Goal: Task Accomplishment & Management: Manage account settings

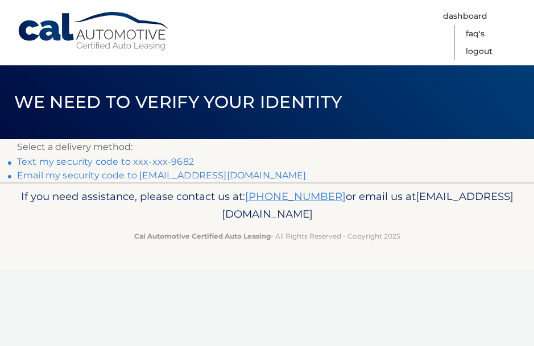
click at [176, 163] on link "Text my security code to xxx-xxx-9682" at bounding box center [105, 161] width 177 height 11
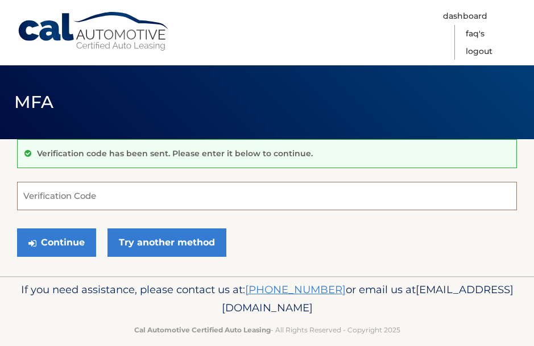
click at [46, 199] on input "Verification Code" at bounding box center [267, 196] width 500 height 28
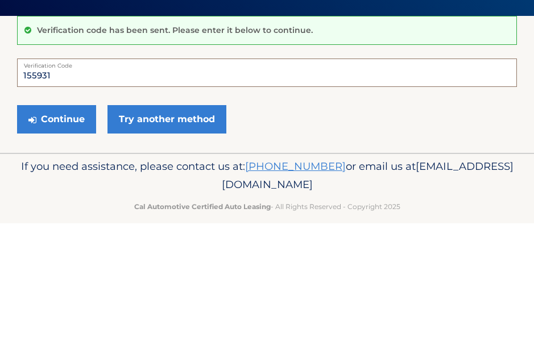
type input "155931"
click at [67, 229] on button "Continue" at bounding box center [56, 243] width 79 height 28
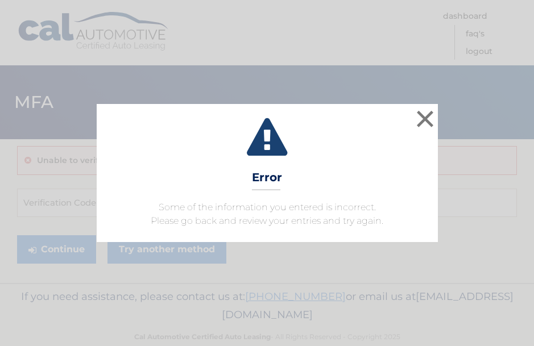
click at [432, 117] on button "×" at bounding box center [425, 119] width 23 height 23
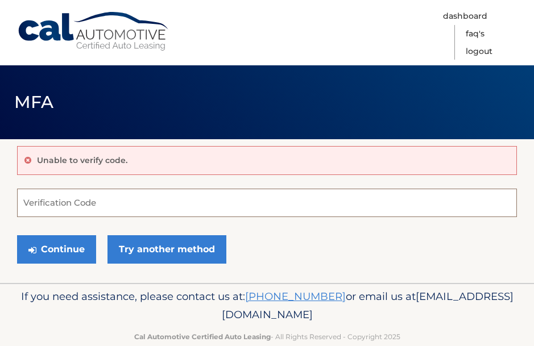
click at [80, 201] on input "Verification Code" at bounding box center [267, 203] width 500 height 28
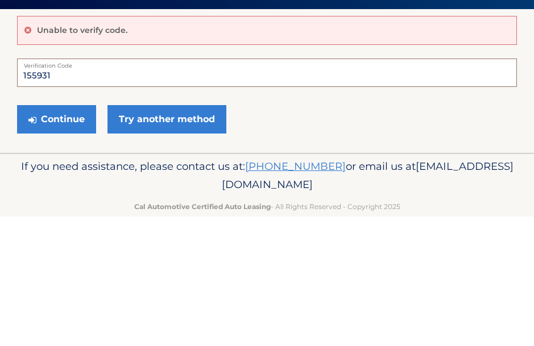
type input "155931"
click at [74, 236] on button "Continue" at bounding box center [56, 250] width 79 height 28
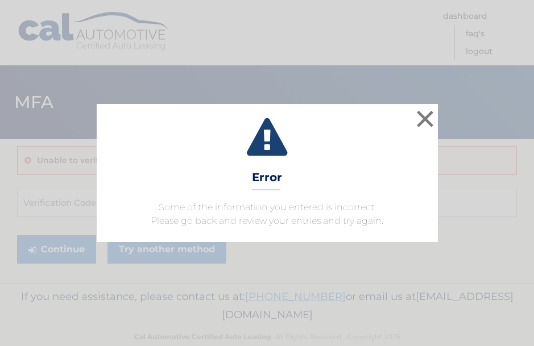
click at [428, 115] on button "×" at bounding box center [425, 119] width 23 height 23
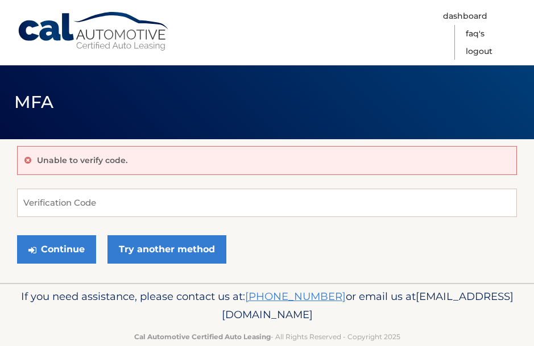
click at [203, 254] on link "Try another method" at bounding box center [167, 250] width 119 height 28
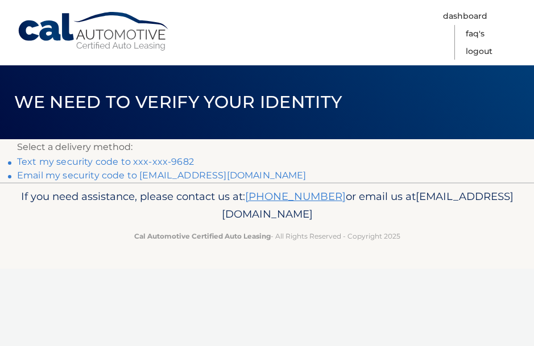
click at [213, 180] on link "Email my security code to a******@optonline.net" at bounding box center [162, 175] width 290 height 11
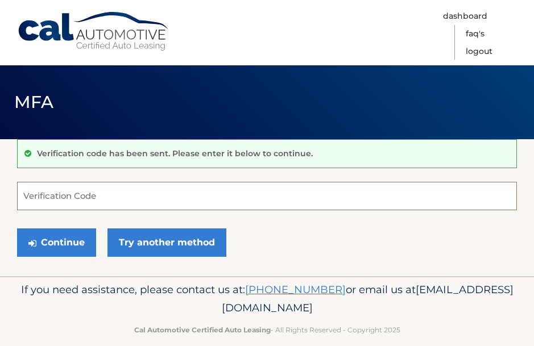
click at [67, 193] on input "Verification Code" at bounding box center [267, 196] width 500 height 28
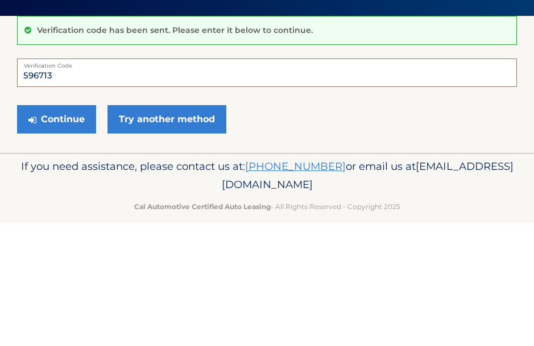
type input "596713"
click at [72, 229] on button "Continue" at bounding box center [56, 243] width 79 height 28
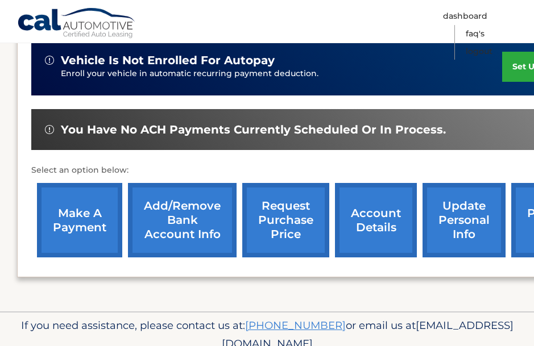
scroll to position [291, 0]
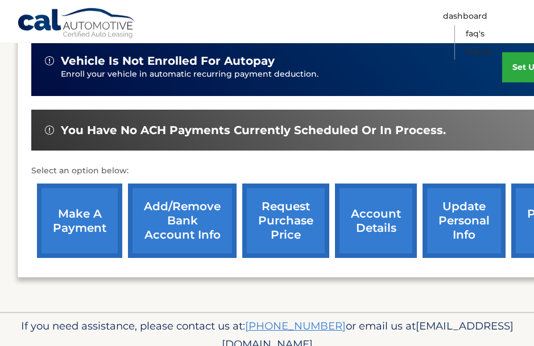
click at [86, 221] on link "make a payment" at bounding box center [79, 221] width 85 height 75
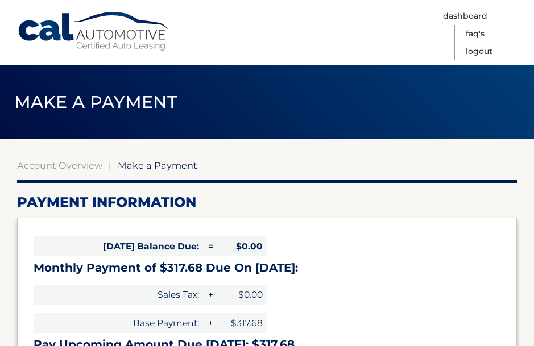
select select "ZTI2MjM0OTctNjA0YS00OGYwLTlhNmYtNzM4ZTllYTZkZmYx"
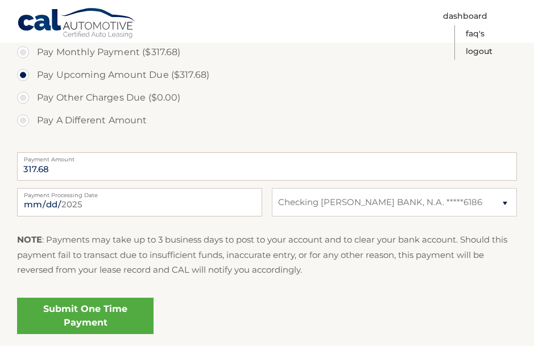
scroll to position [378, 0]
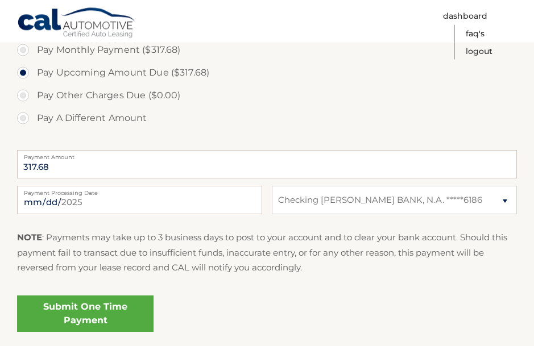
click at [118, 317] on link "Submit One Time Payment" at bounding box center [85, 314] width 137 height 36
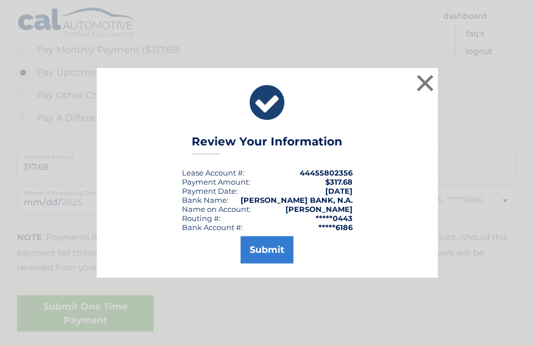
click at [276, 264] on button "Submit" at bounding box center [267, 250] width 53 height 27
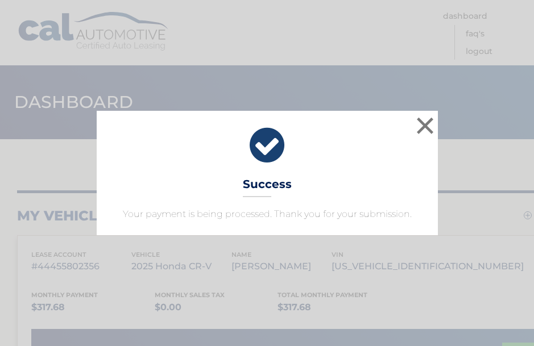
click at [430, 133] on button "×" at bounding box center [425, 125] width 23 height 23
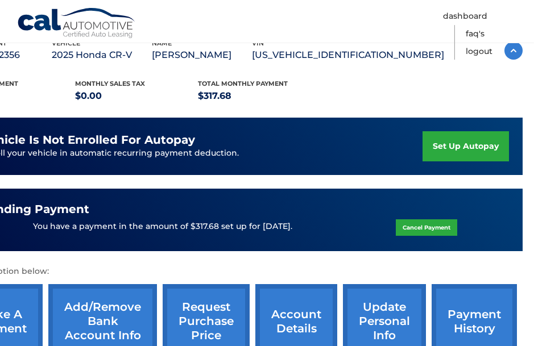
scroll to position [0, 80]
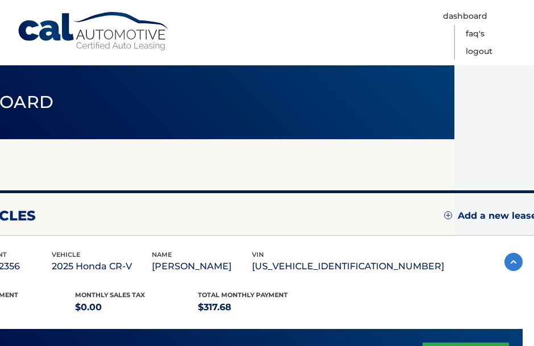
click at [489, 50] on link "Logout" at bounding box center [479, 52] width 27 height 18
